Goal: Check status: Check status

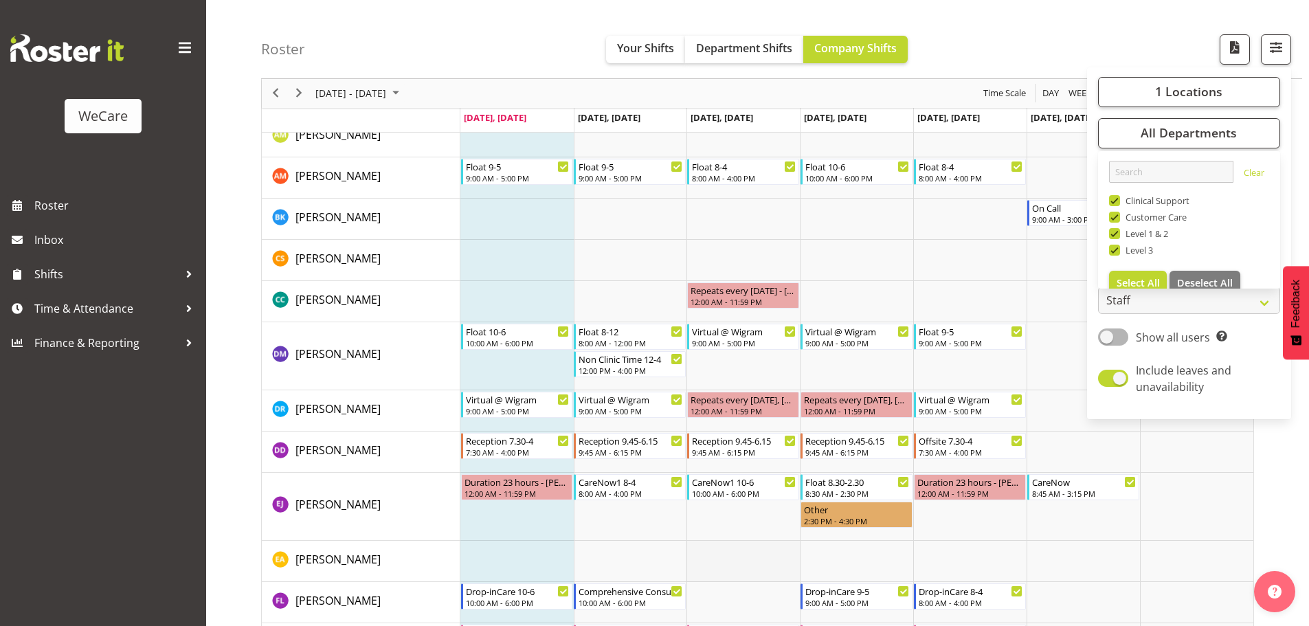
scroll to position [277, 0]
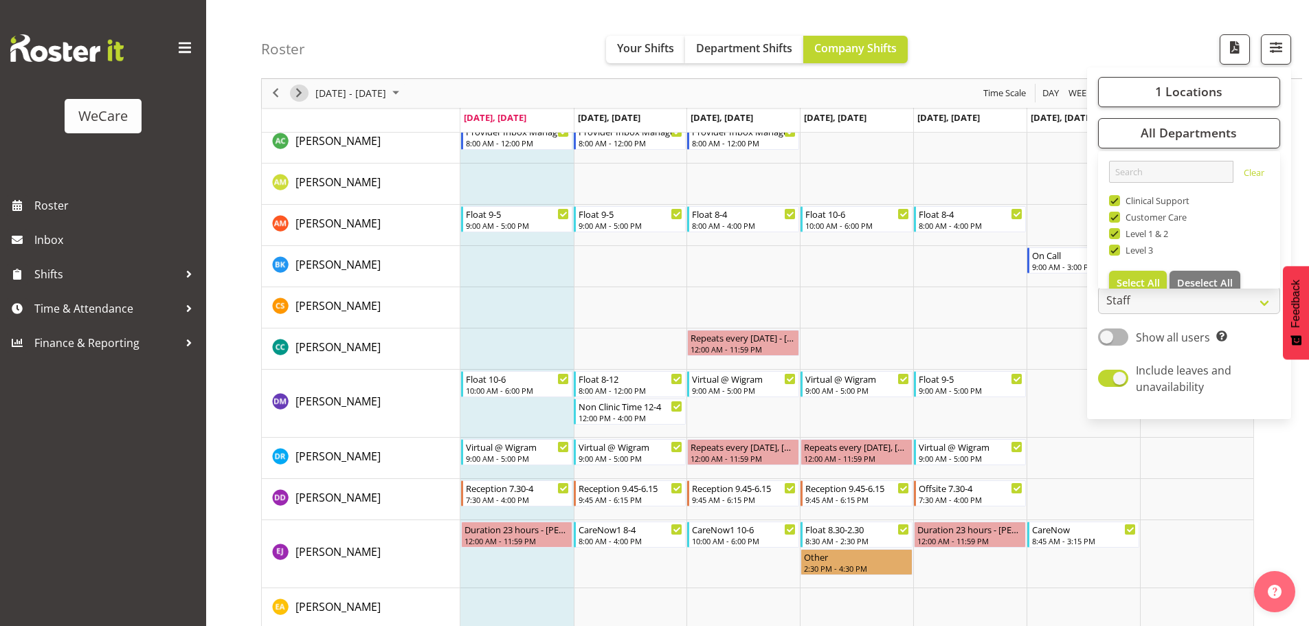
drag, startPoint x: 298, startPoint y: 90, endPoint x: 719, endPoint y: 382, distance: 512.1
click at [298, 91] on span "Next" at bounding box center [299, 93] width 16 height 17
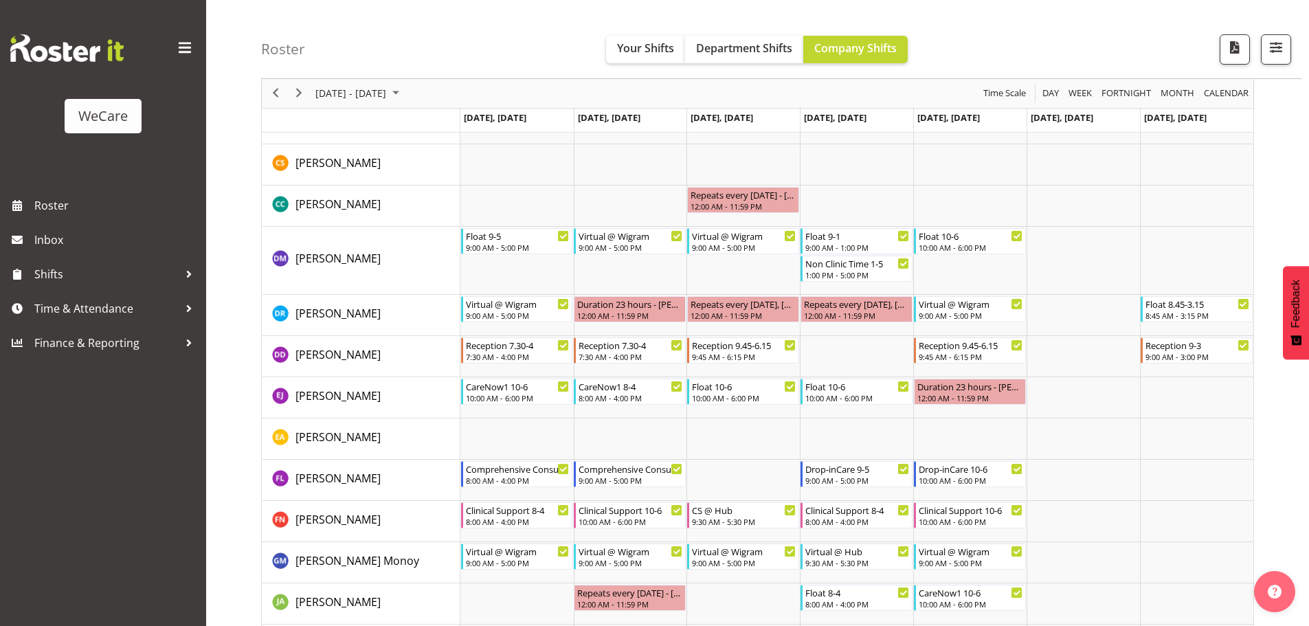
scroll to position [550, 0]
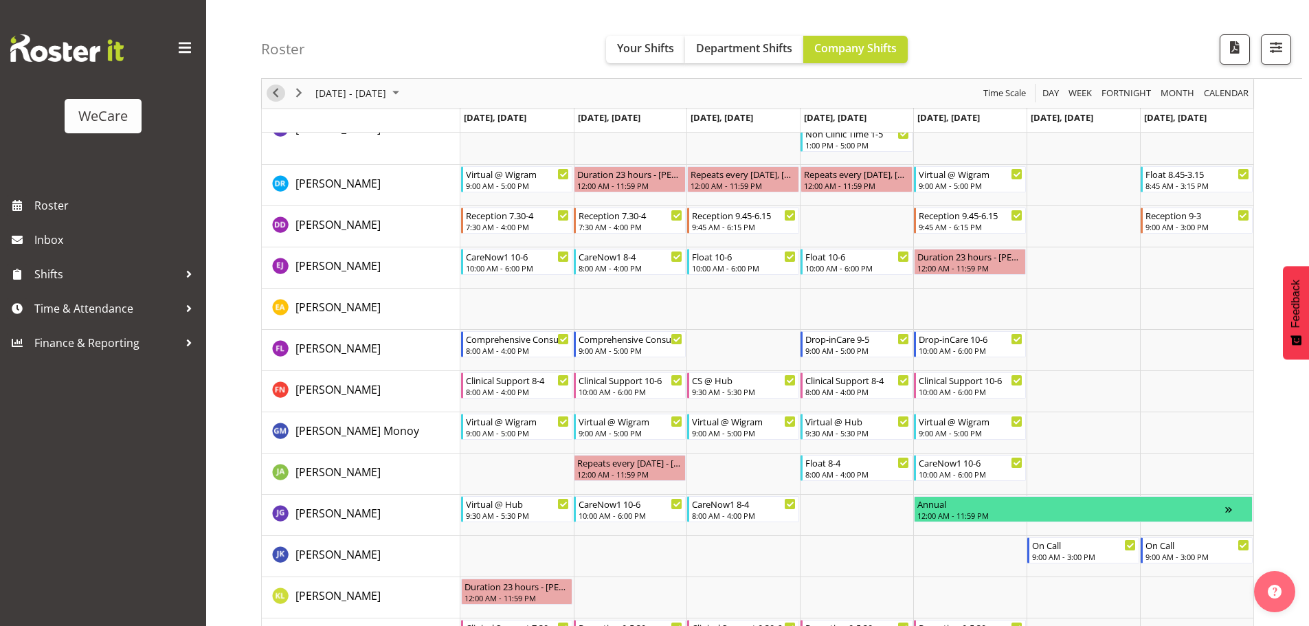
click at [274, 91] on span "Previous" at bounding box center [275, 93] width 16 height 17
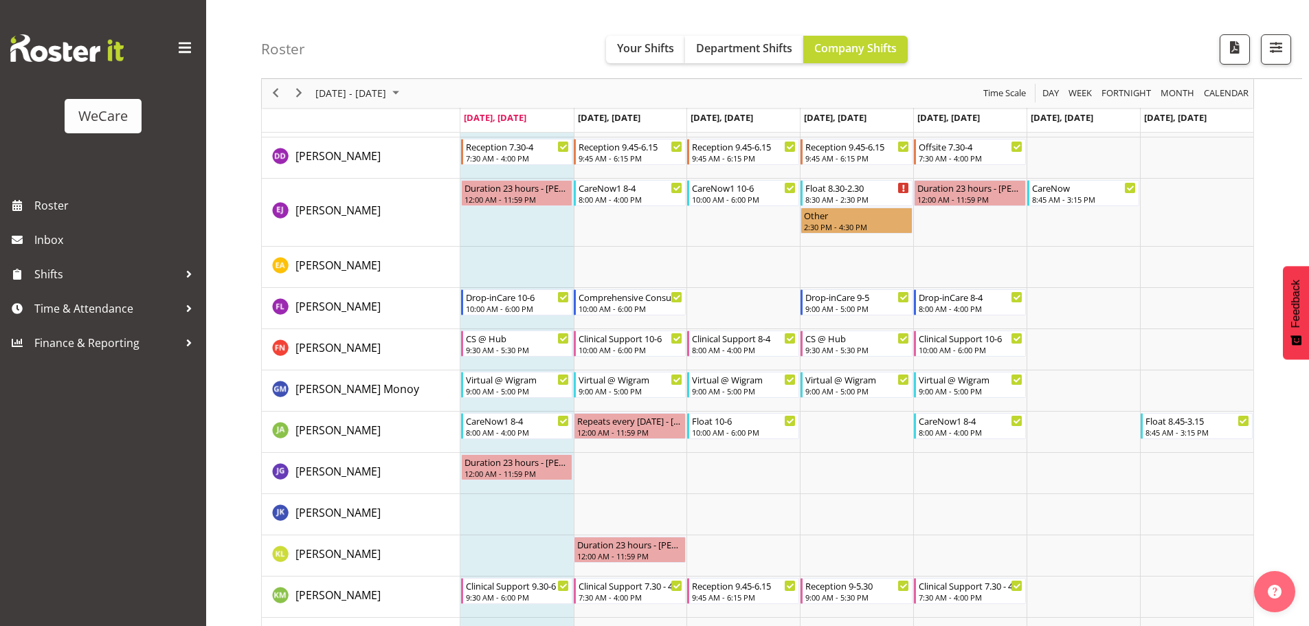
scroll to position [550, 0]
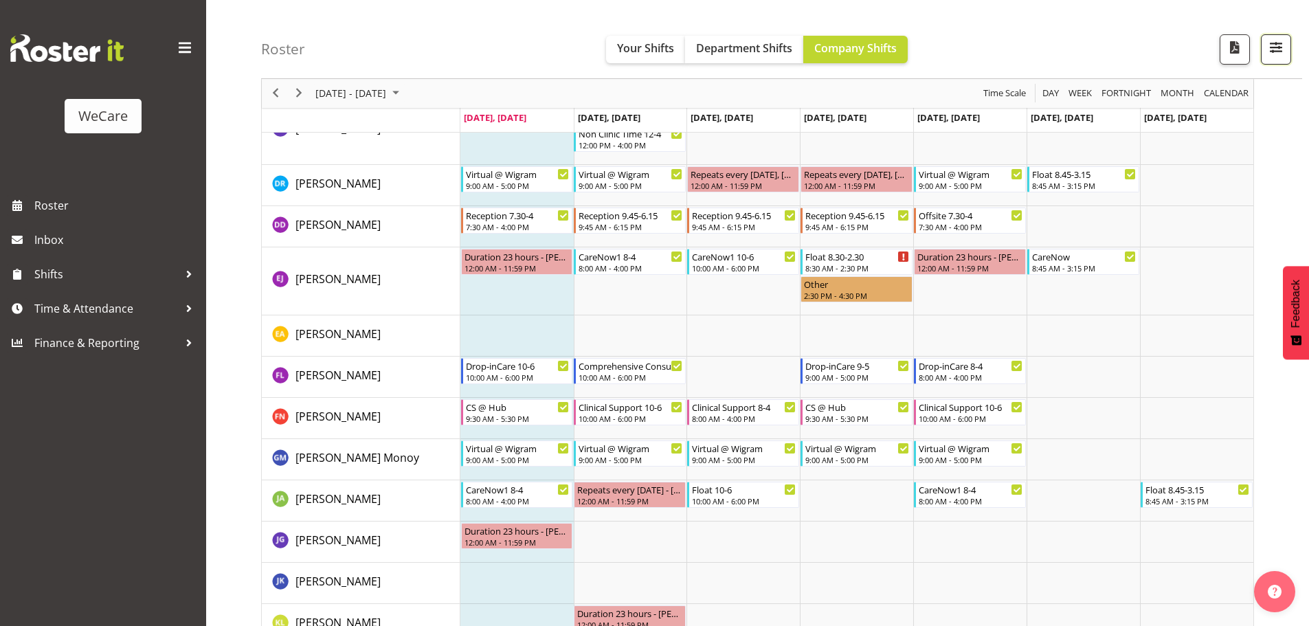
click at [1270, 52] on span "button" at bounding box center [1276, 47] width 18 height 18
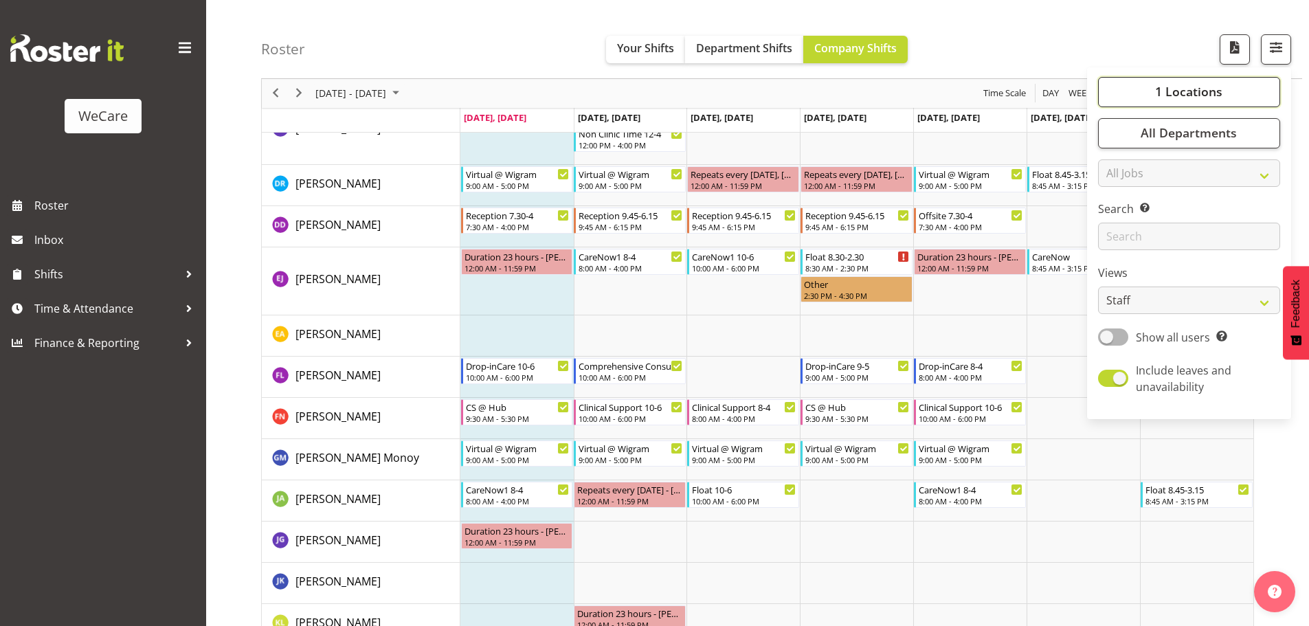
click at [1166, 97] on span "1 Locations" at bounding box center [1188, 92] width 67 height 16
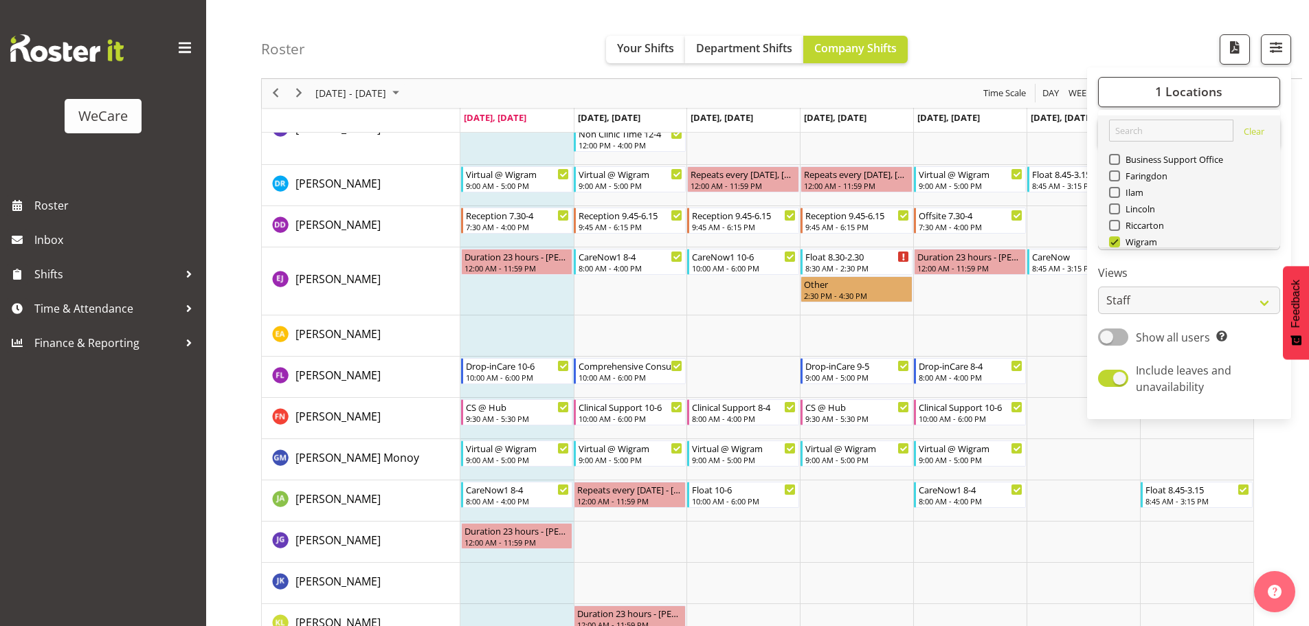
click at [1221, 268] on span "Deselect All" at bounding box center [1205, 274] width 56 height 13
checkbox input "false"
click at [1118, 203] on span at bounding box center [1114, 208] width 11 height 11
click at [1118, 205] on input "Lincoln" at bounding box center [1113, 209] width 9 height 9
checkbox input "true"
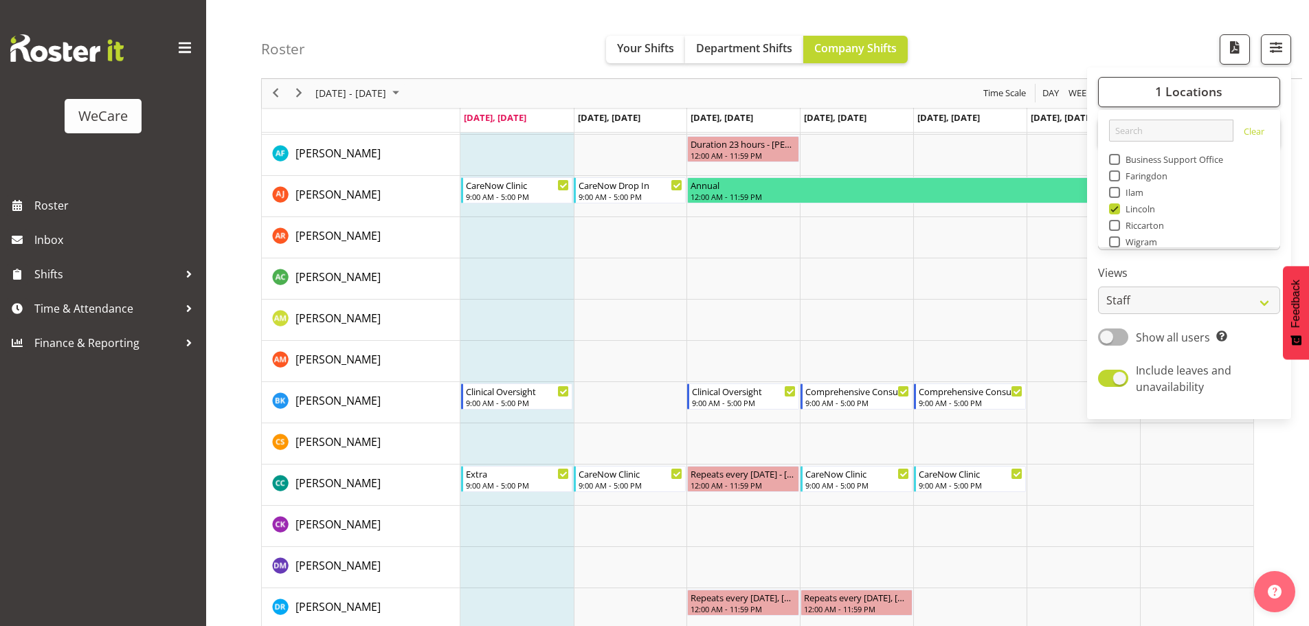
scroll to position [550, 0]
